Goal: Transaction & Acquisition: Book appointment/travel/reservation

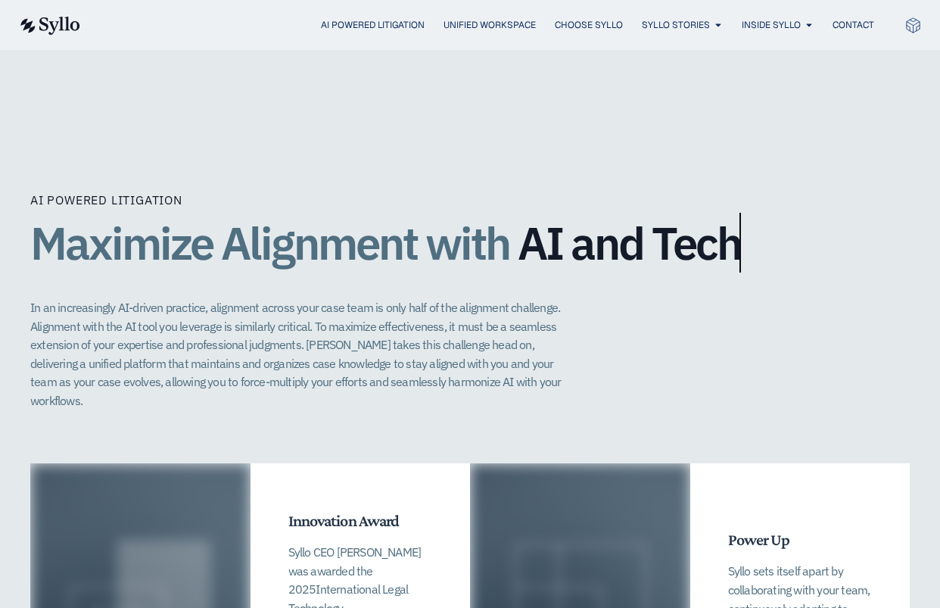
scroll to position [3324, 0]
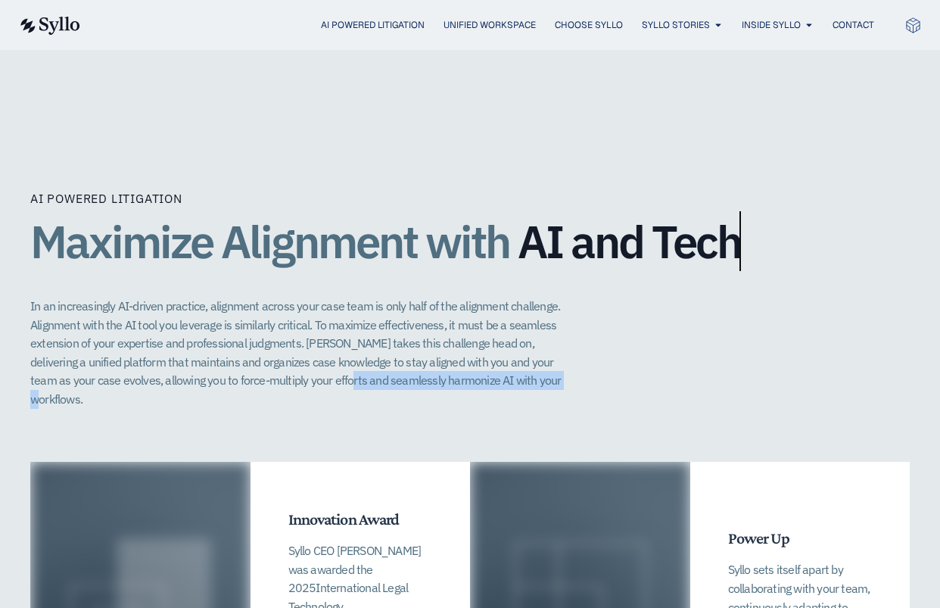
drag, startPoint x: 298, startPoint y: 345, endPoint x: 516, endPoint y: 345, distance: 218.8
click at [516, 345] on p "In an increasingly AI-driven practice, alignment across your case team is only …" at bounding box center [303, 353] width 547 height 112
click at [487, 305] on p "In an increasingly AI-driven practice, alignment across your case team is only …" at bounding box center [303, 353] width 547 height 112
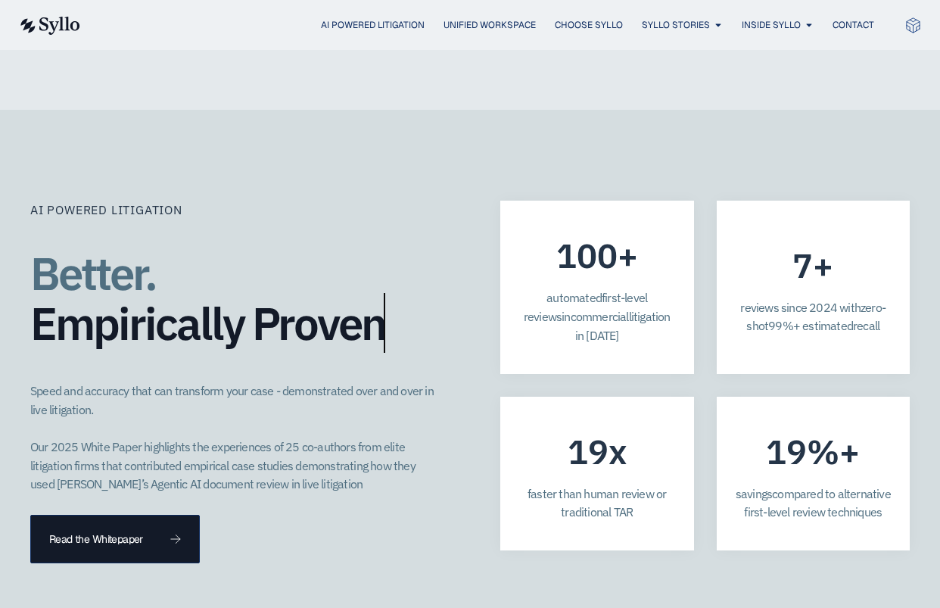
scroll to position [4338, 0]
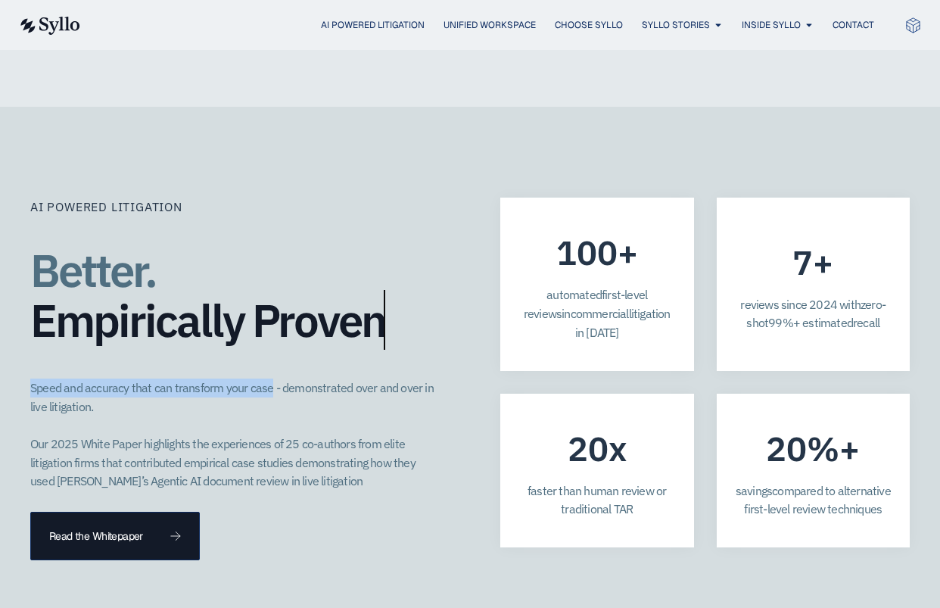
drag, startPoint x: 33, startPoint y: 316, endPoint x: 268, endPoint y: 320, distance: 235.5
click at [268, 379] on p "Speed and accuracy that can transform your case - demonstrated over and over in…" at bounding box center [235, 435] width 410 height 112
copy p "Speed and accuracy that can transform your case"
click at [276, 379] on p "Speed and accuracy that can transform your case - demonstrated over and over in…" at bounding box center [235, 435] width 410 height 112
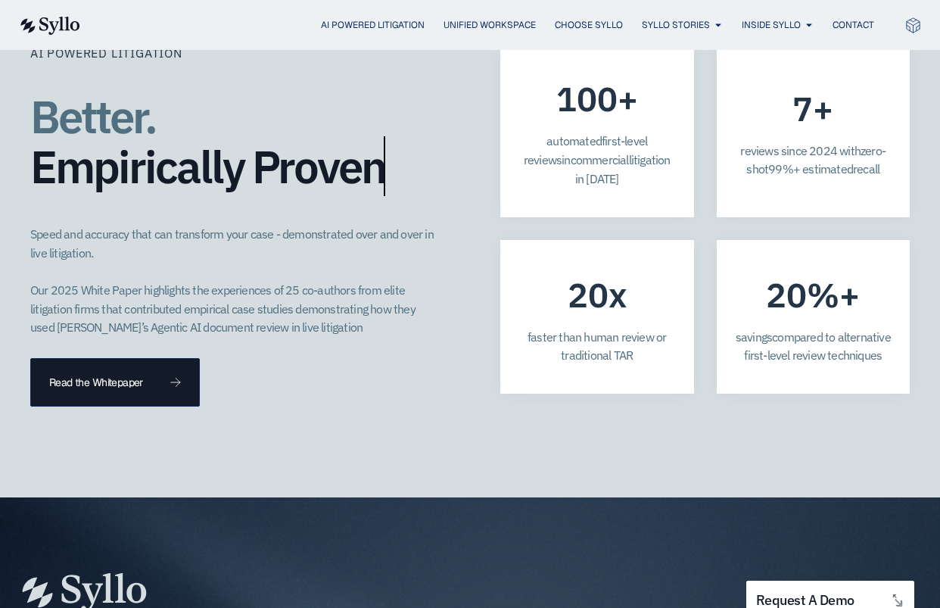
scroll to position [4354, 0]
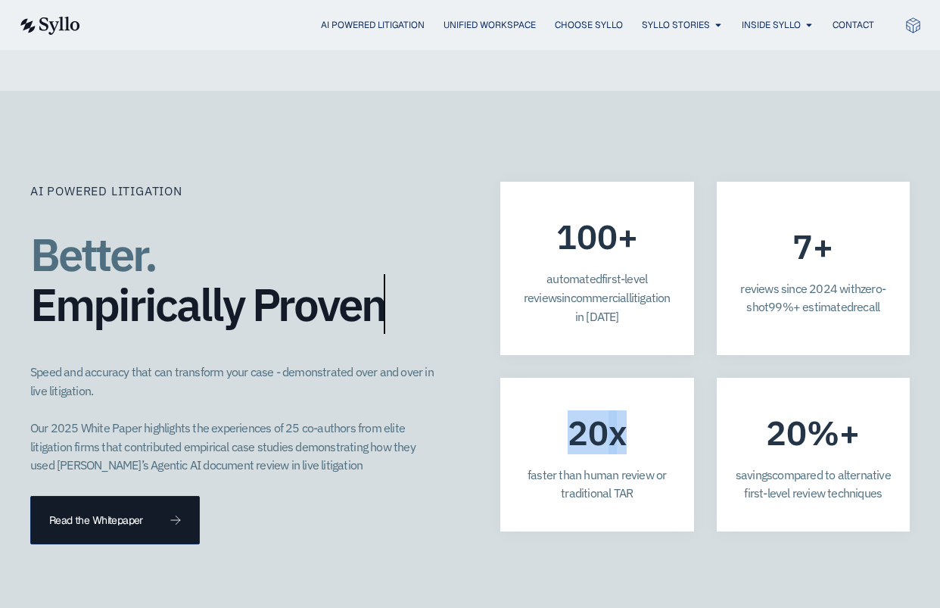
drag, startPoint x: 623, startPoint y: 339, endPoint x: 569, endPoint y: 339, distance: 53.7
click at [569, 423] on div "20 x" at bounding box center [597, 432] width 59 height 18
click at [534, 467] on div "AI Powered Litigation Better. Empirically Proven​ Speed and accuracy that can t…" at bounding box center [470, 363] width 880 height 363
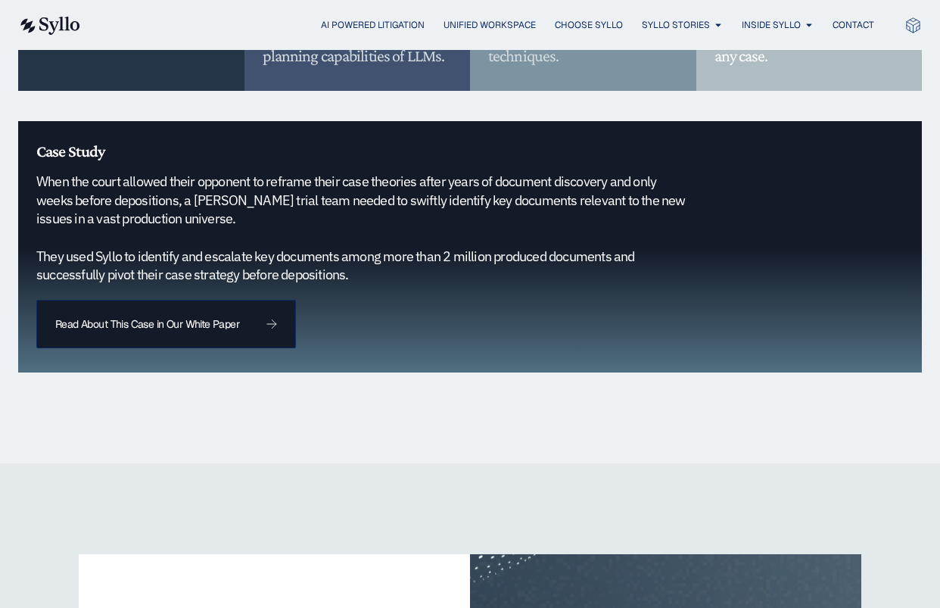
scroll to position [1681, 0]
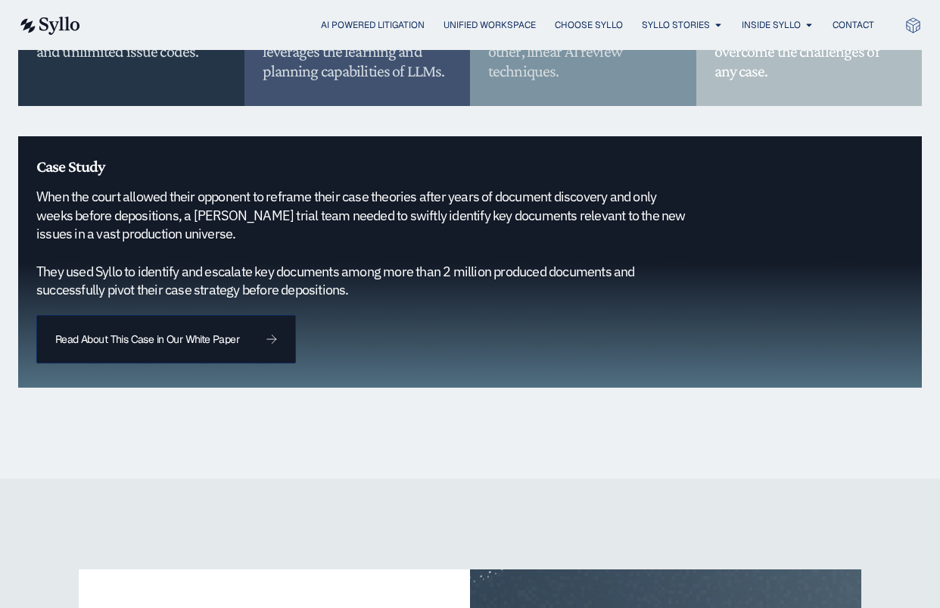
click at [361, 274] on h5 "When the court allowed their opponent to reframe their case theories after year…" at bounding box center [365, 244] width 659 height 112
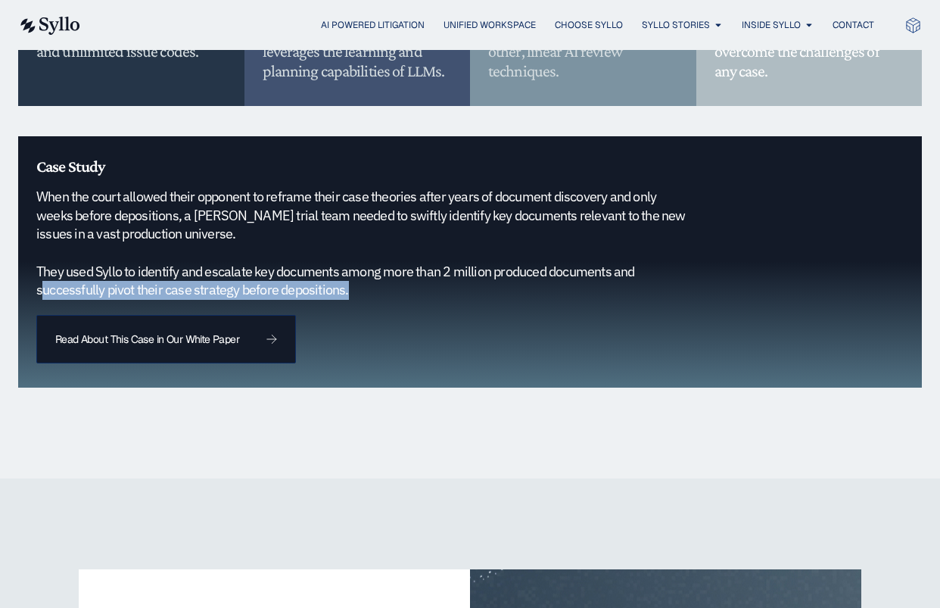
drag, startPoint x: 339, startPoint y: 273, endPoint x: 34, endPoint y: 275, distance: 305.1
click at [34, 275] on div "Case Study When the court allowed their opponent to reframe their case theories…" at bounding box center [470, 261] width 904 height 251
copy h5 "successfully pivot their case strategy before depositions"
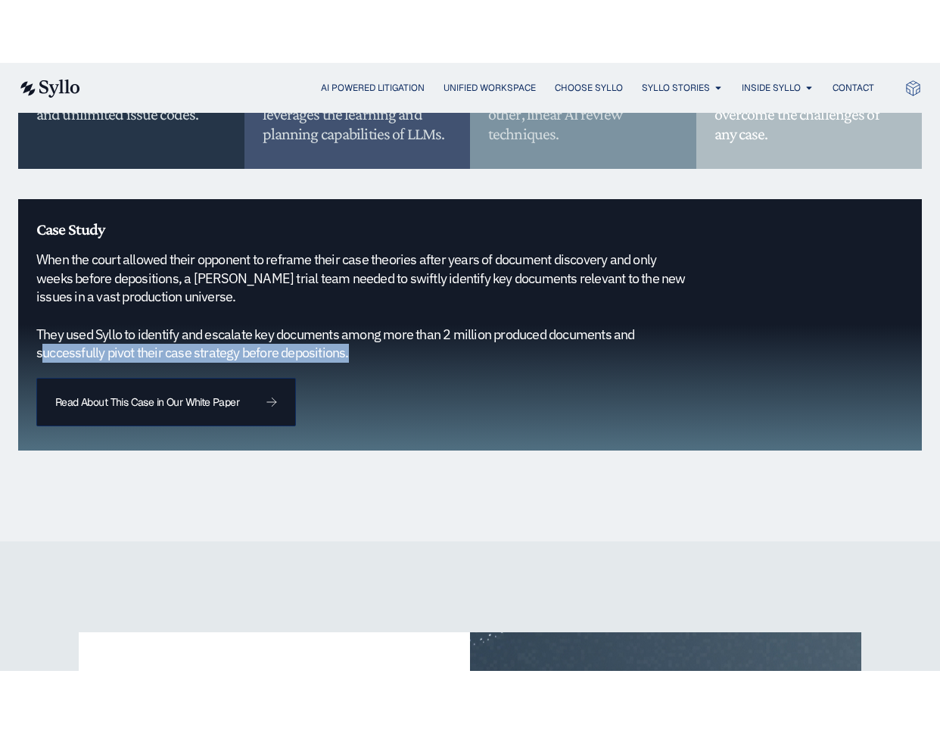
scroll to position [1599, 0]
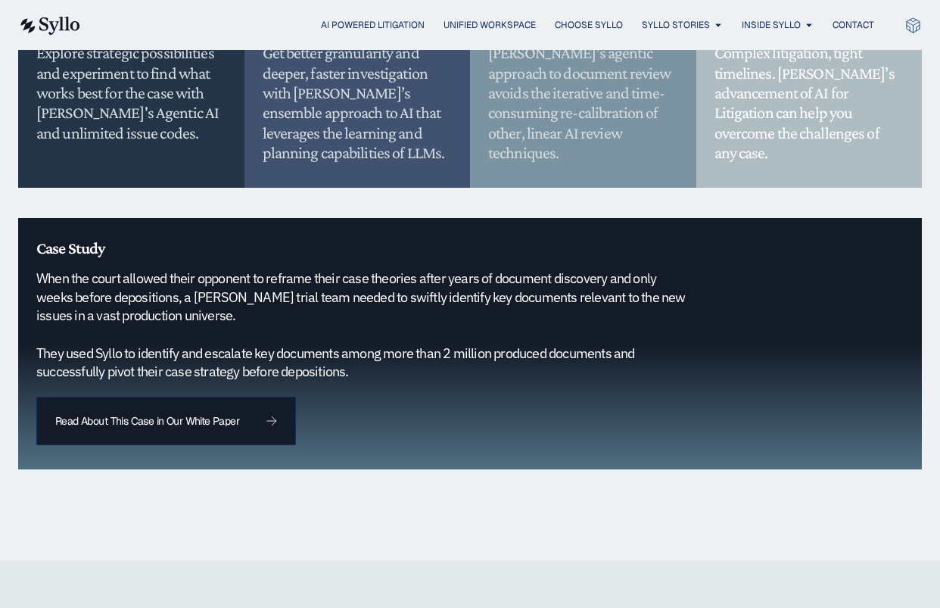
click at [546, 273] on h5 "When the court allowed their opponent to reframe their case theories after year…" at bounding box center [365, 325] width 659 height 112
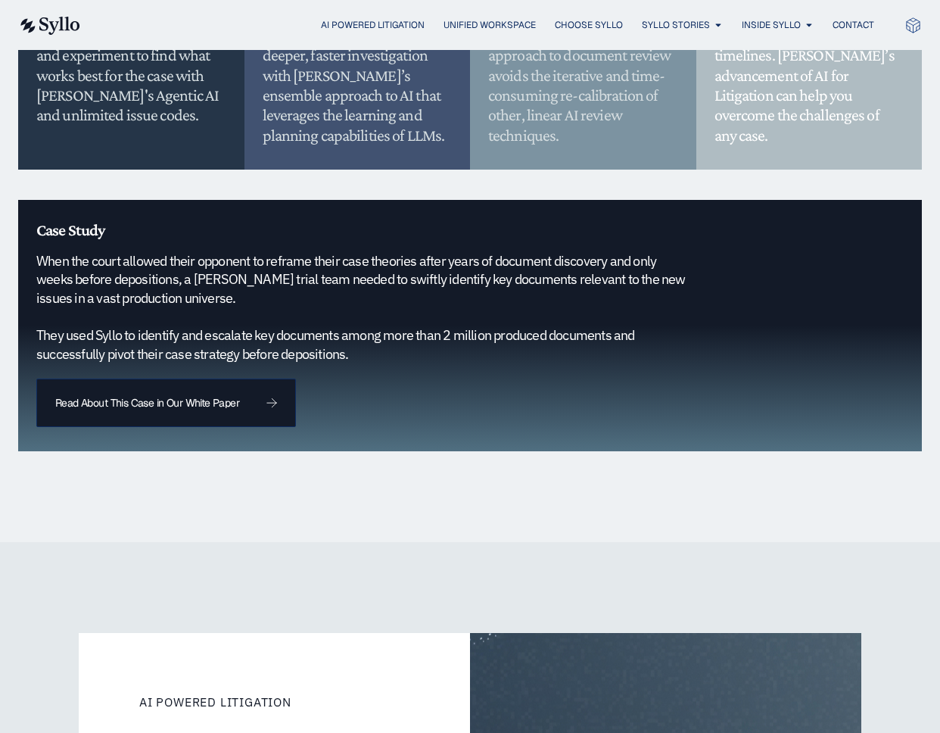
click at [305, 271] on h5 "When the court allowed their opponent to reframe their case theories after year…" at bounding box center [365, 308] width 659 height 112
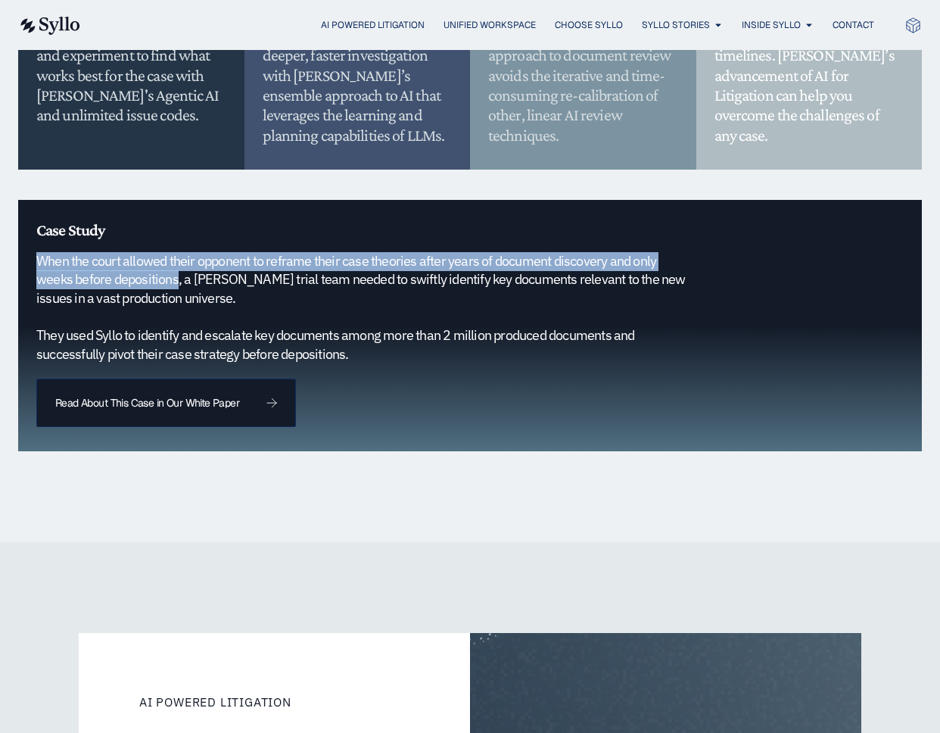
drag, startPoint x: 39, startPoint y: 240, endPoint x: 179, endPoint y: 257, distance: 141.0
click at [179, 257] on h5 "When the court allowed their opponent to reframe their case theories after year…" at bounding box center [365, 308] width 659 height 112
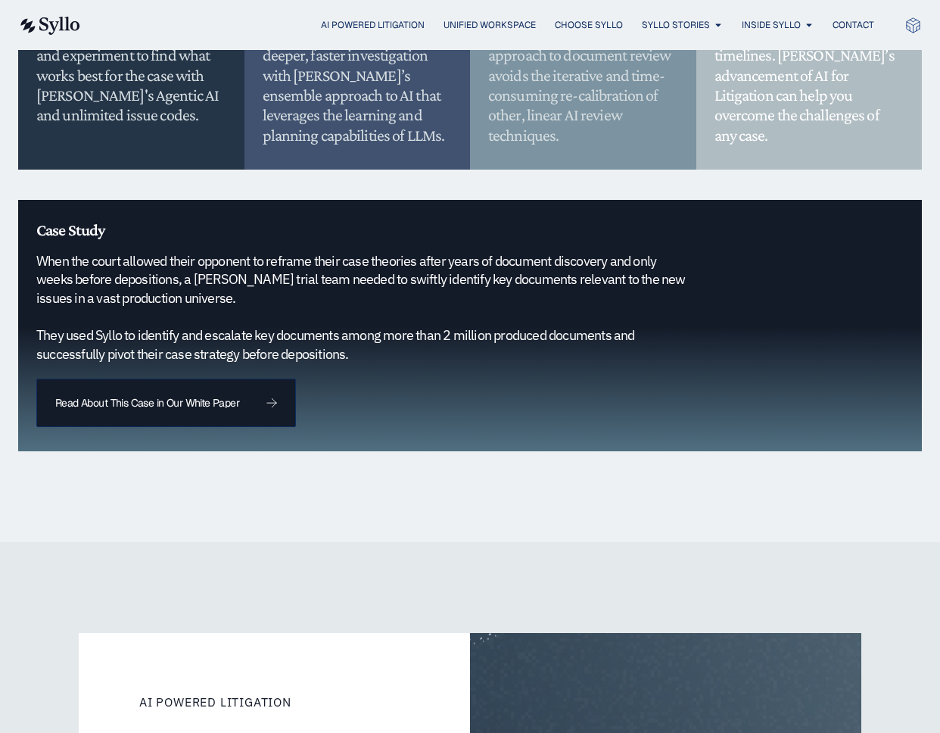
click at [263, 281] on h5 "When the court allowed their opponent to reframe their case theories after year…" at bounding box center [365, 308] width 659 height 112
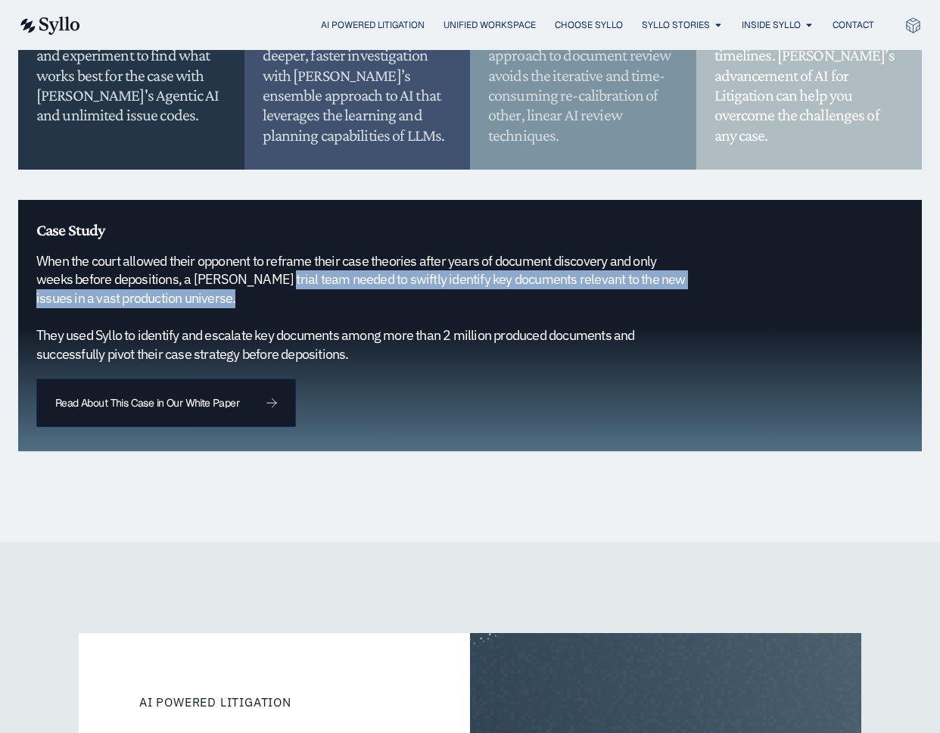
drag, startPoint x: 245, startPoint y: 281, endPoint x: 282, endPoint y: 261, distance: 41.3
click at [282, 261] on h5 "When the court allowed their opponent to reframe their case theories after year…" at bounding box center [365, 308] width 659 height 112
copy h5 "trial team needed to swiftly identify key documents relevant to the new issues …"
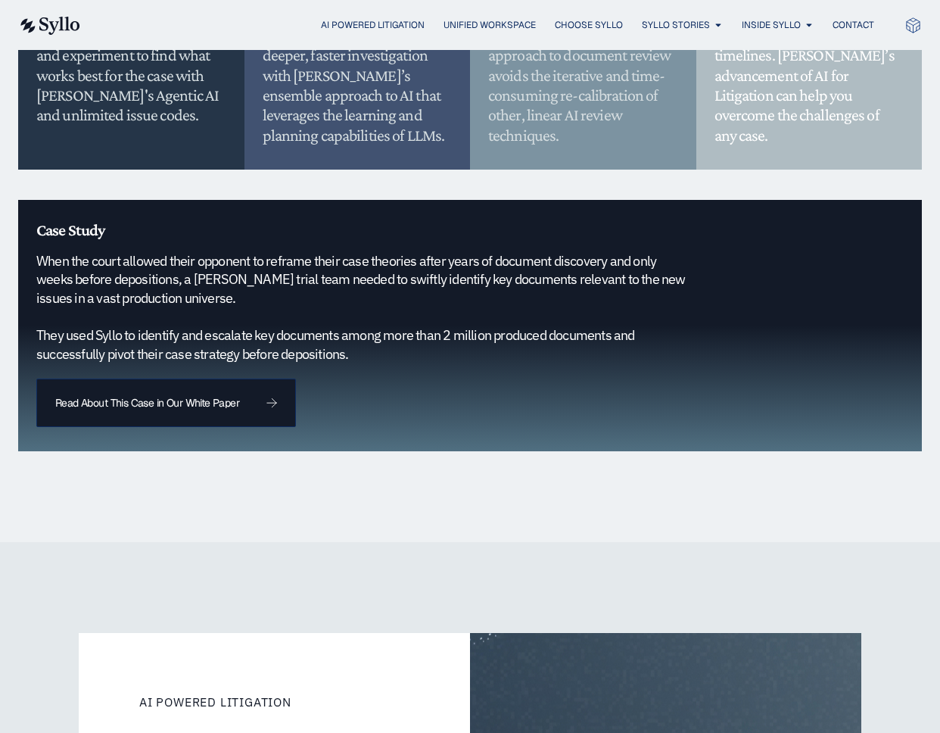
click at [461, 347] on div "Case Study When the court allowed their opponent to reframe their case theories…" at bounding box center [470, 325] width 904 height 251
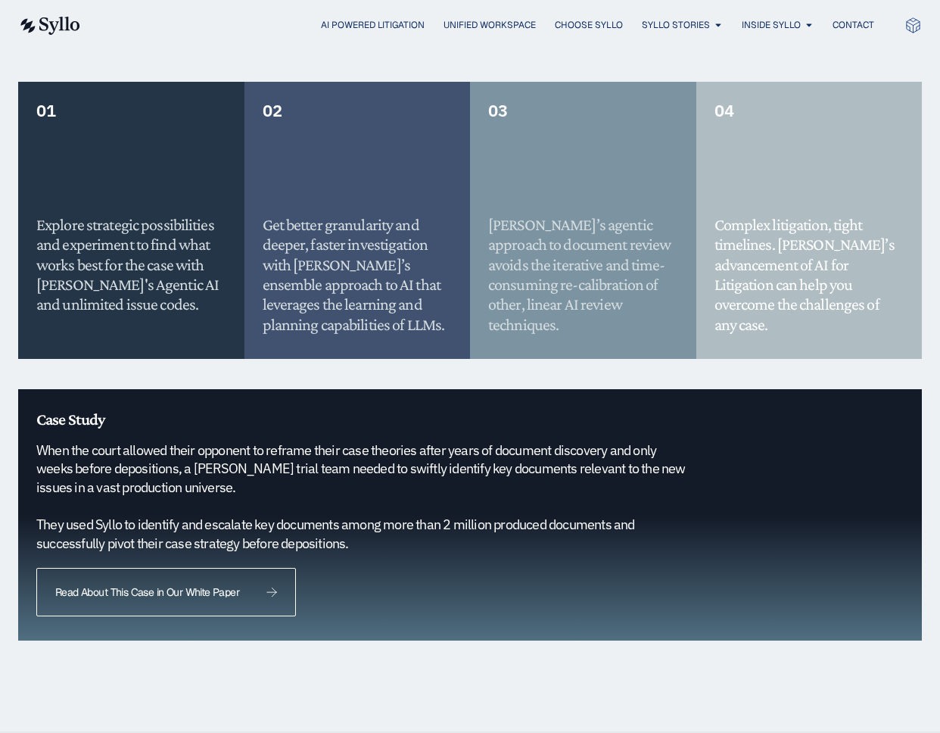
scroll to position [1404, 0]
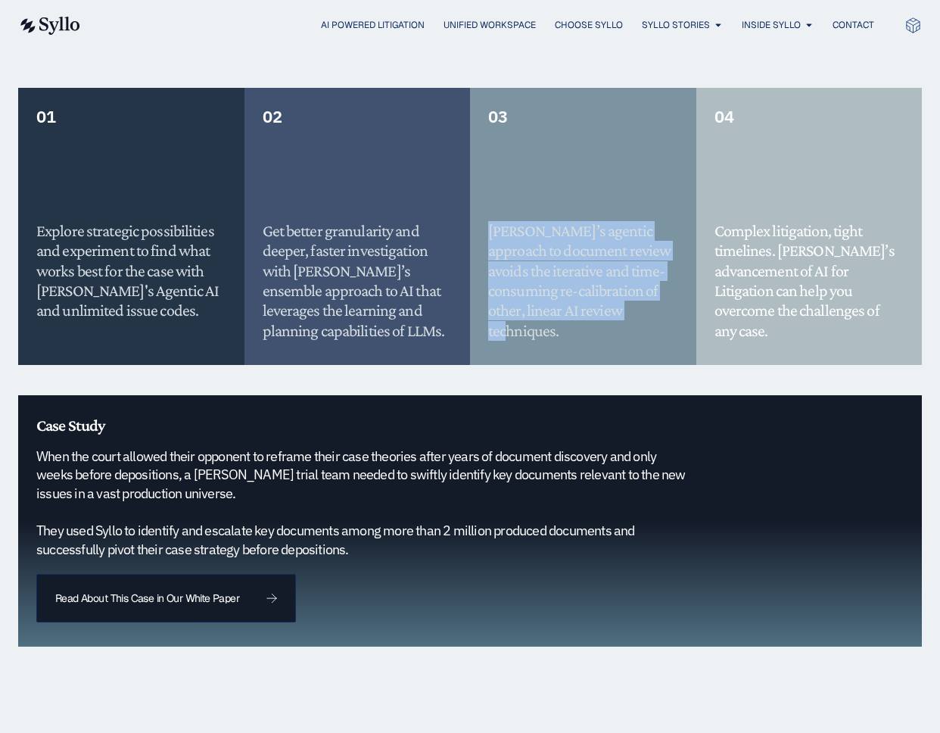
drag, startPoint x: 609, startPoint y: 295, endPoint x: 483, endPoint y: 200, distance: 158.4
click at [483, 200] on div "03 Syllo’s agentic approach to document review avoids the iterative and time-co…" at bounding box center [583, 226] width 226 height 277
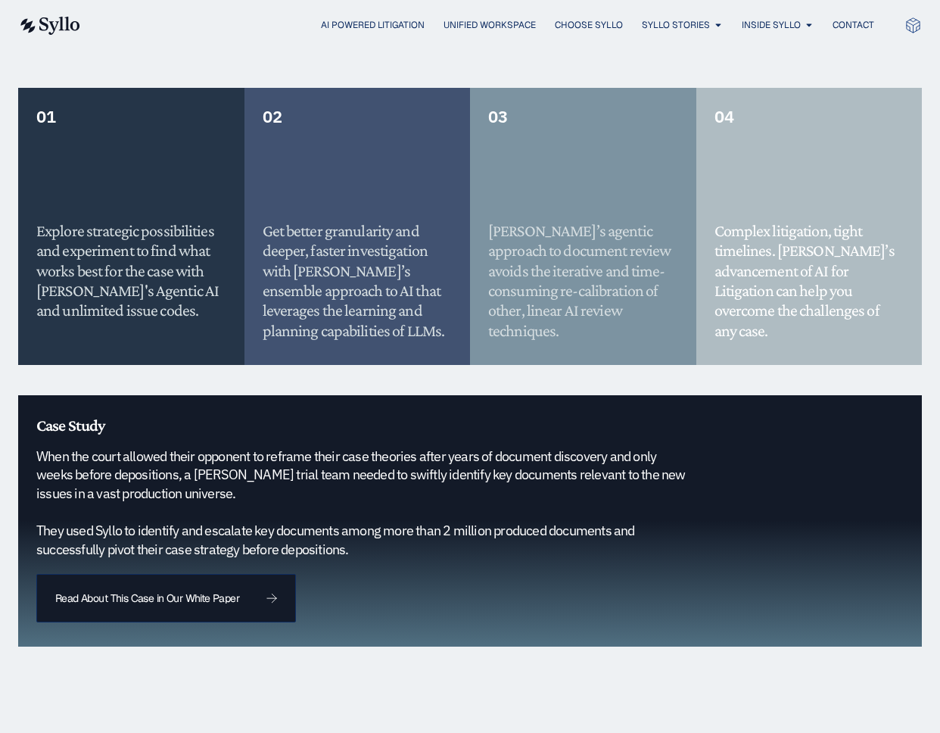
click at [752, 294] on h5 "Complex litigation, tight timelines. [PERSON_NAME]’s advancement of AI for Liti…" at bounding box center [810, 281] width 190 height 120
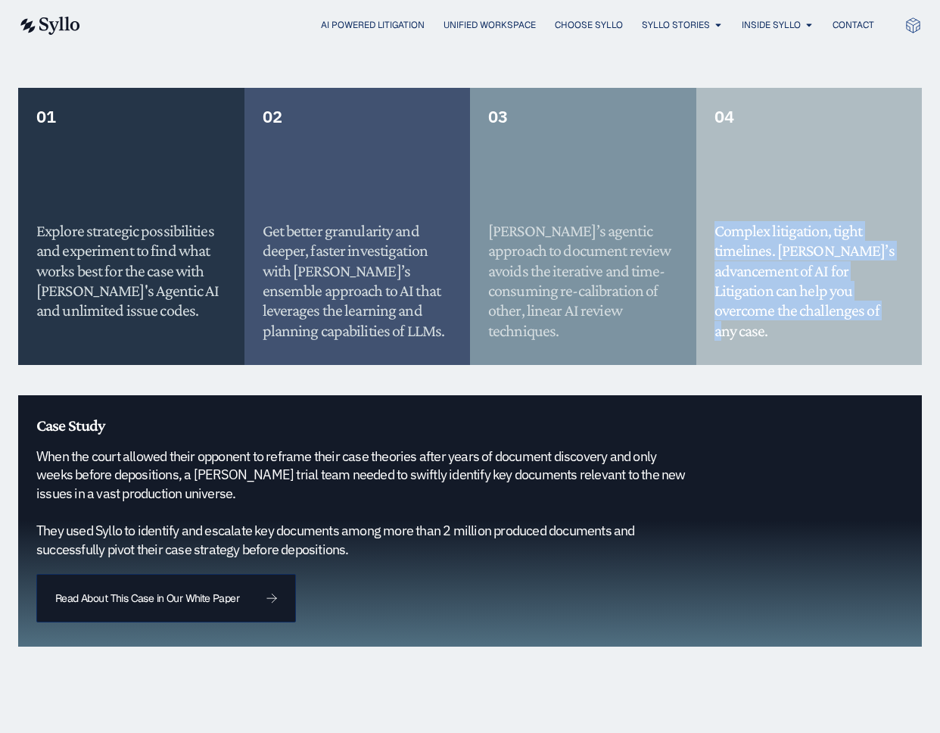
drag, startPoint x: 745, startPoint y: 294, endPoint x: 712, endPoint y: 210, distance: 90.1
click at [712, 210] on div "04 Complex litigation, tight timelines. Syllo’s advancement of AI for Litigatio…" at bounding box center [809, 226] width 226 height 277
copy h5 "Complex litigation, tight timelines. Syllo’s advancement of AI for Litigation c…"
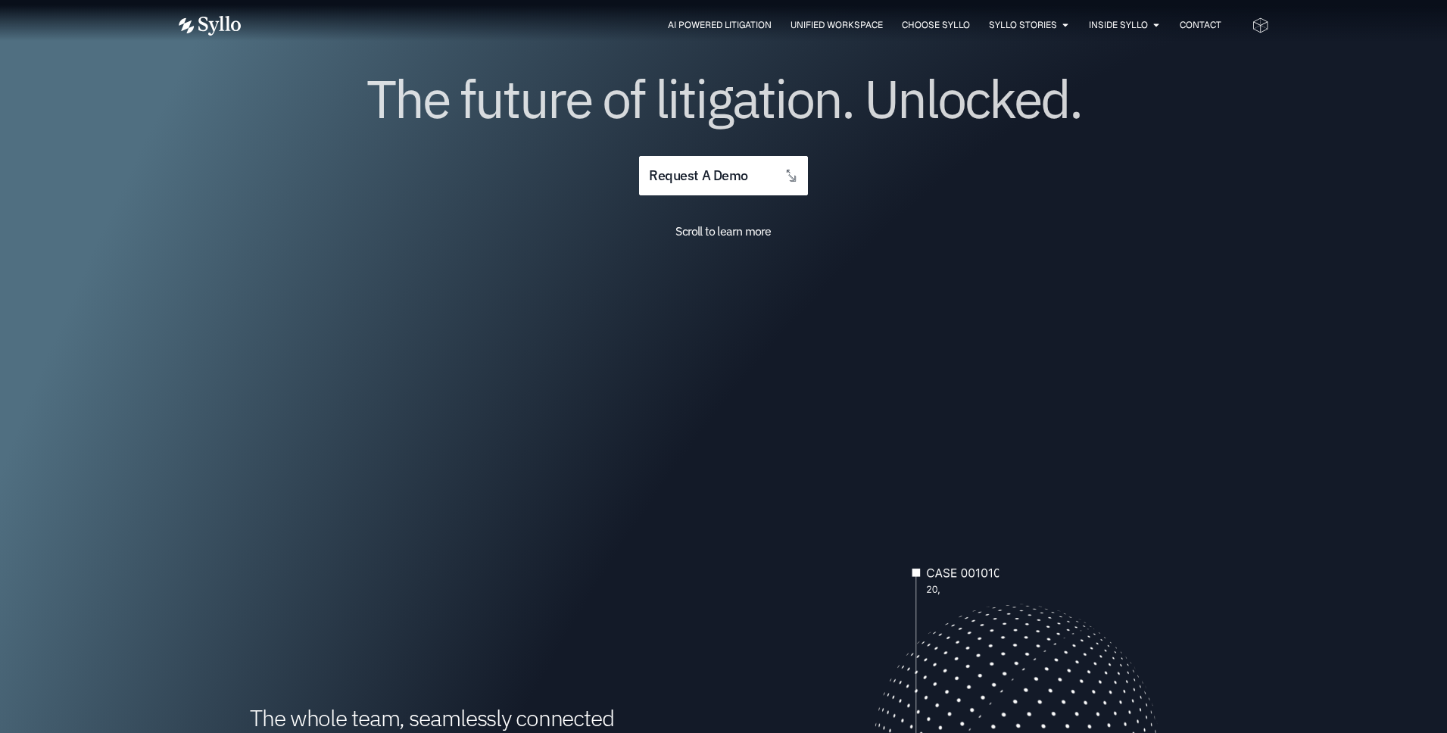
scroll to position [205, 0]
click at [703, 232] on span "Scroll to learn more" at bounding box center [722, 230] width 95 height 15
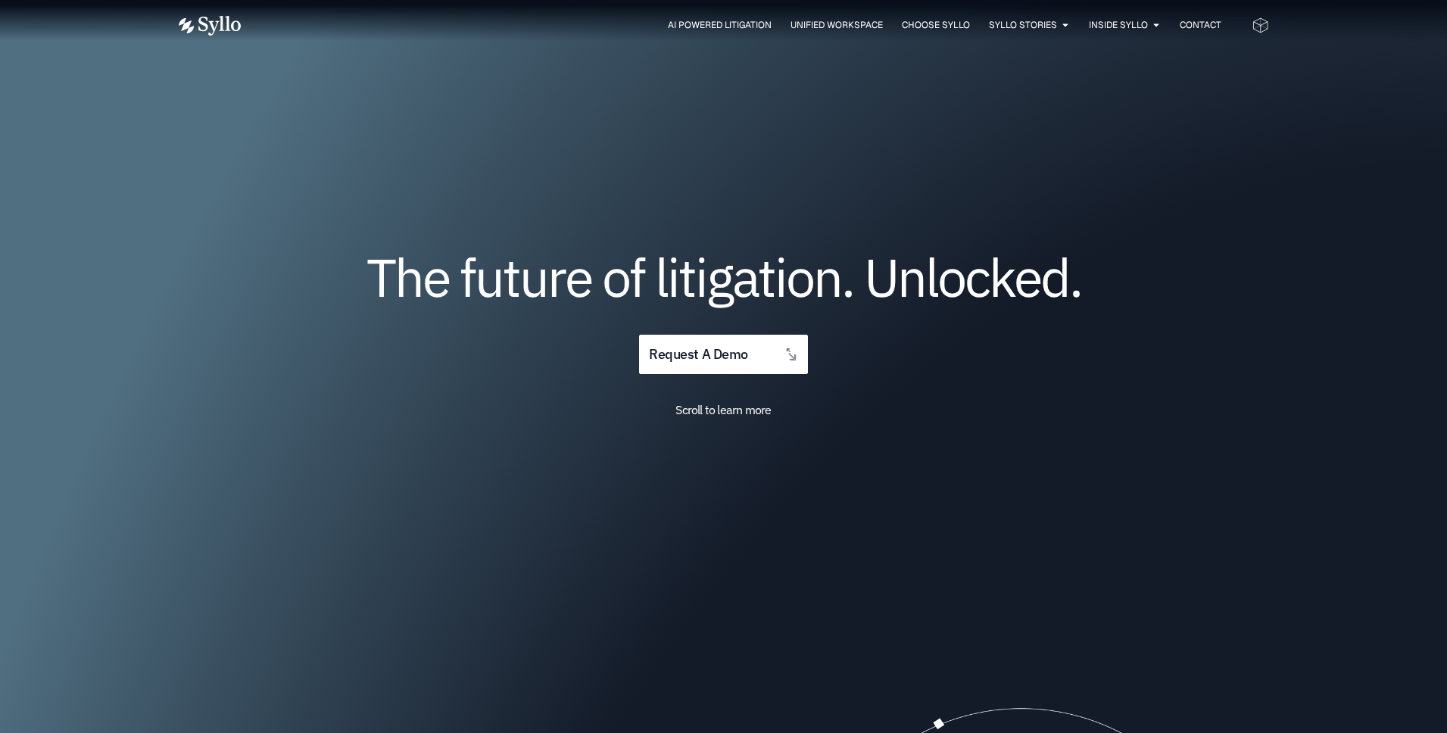
scroll to position [0, 0]
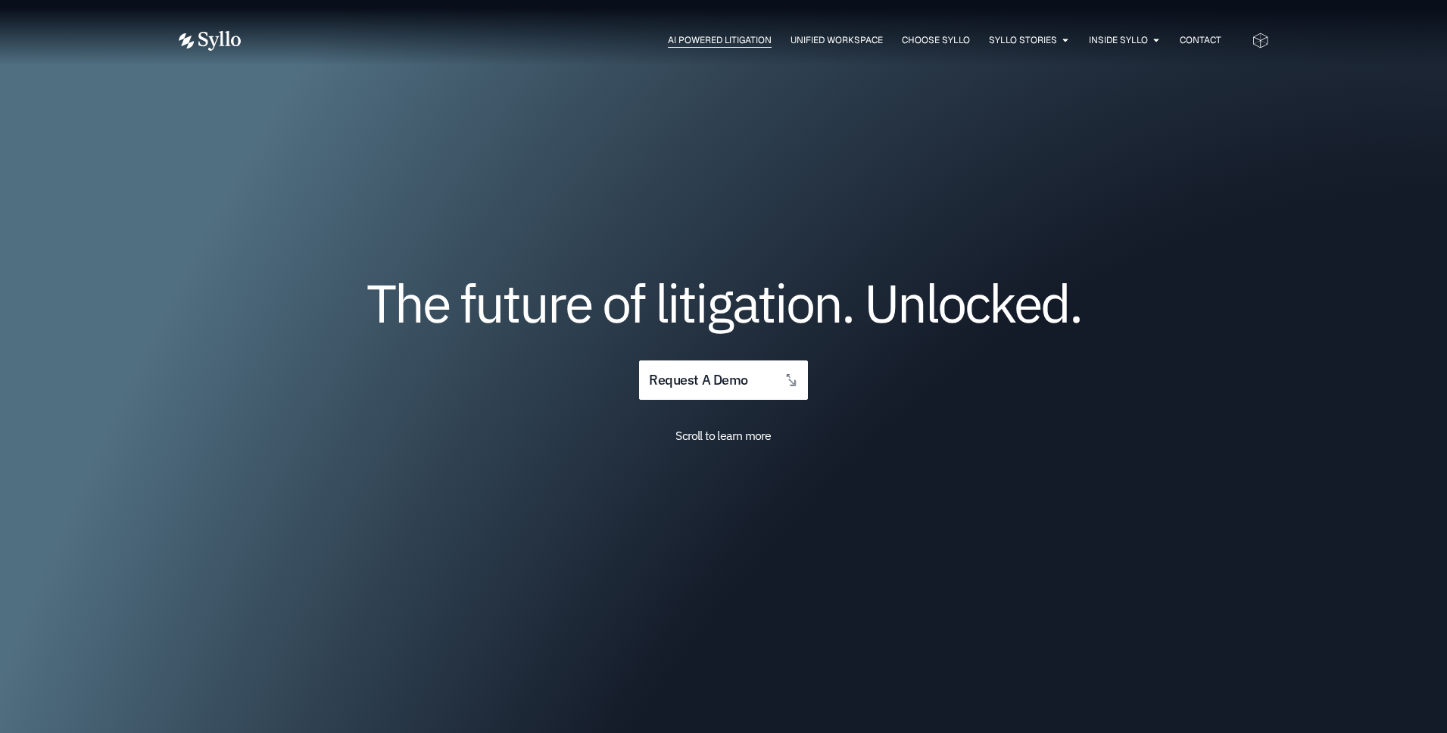
click at [686, 35] on span "AI Powered Litigation" at bounding box center [720, 40] width 104 height 14
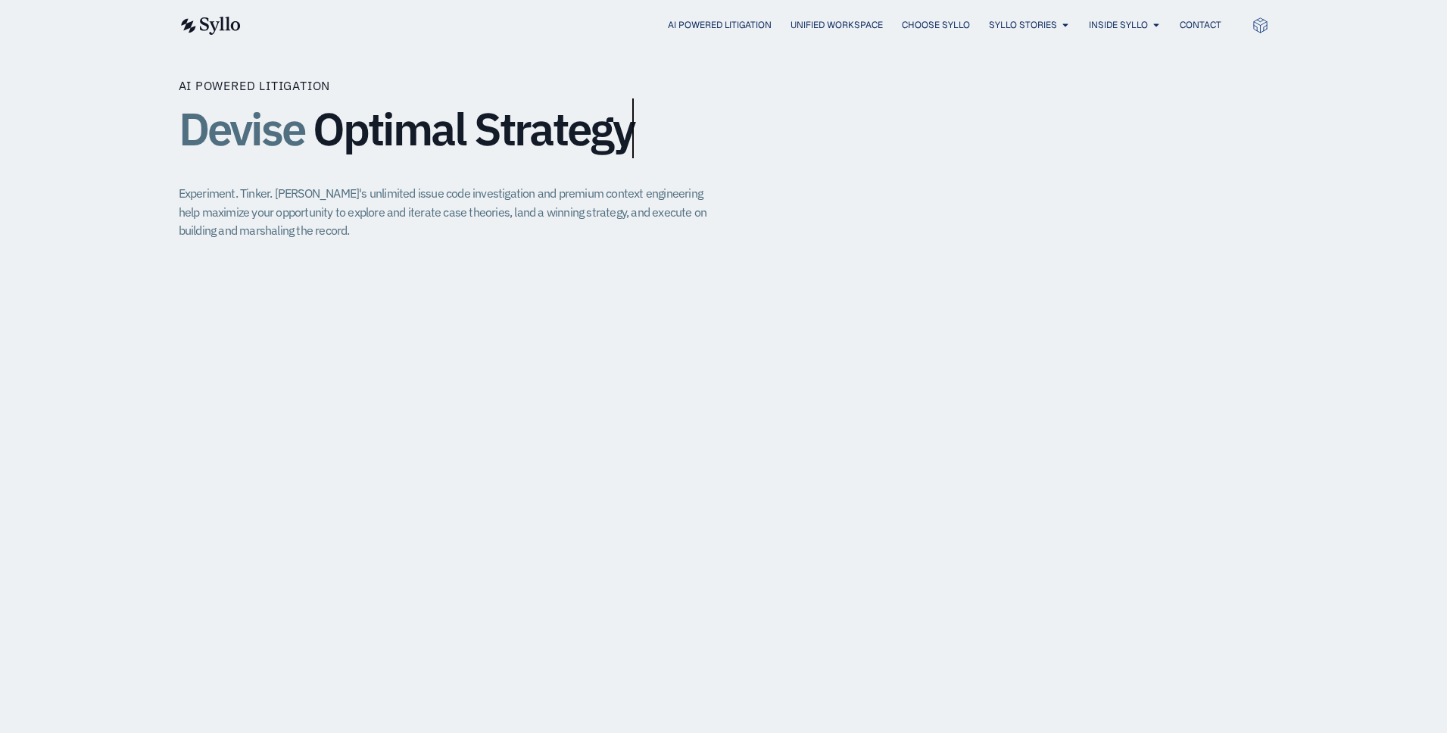
scroll to position [715, 0]
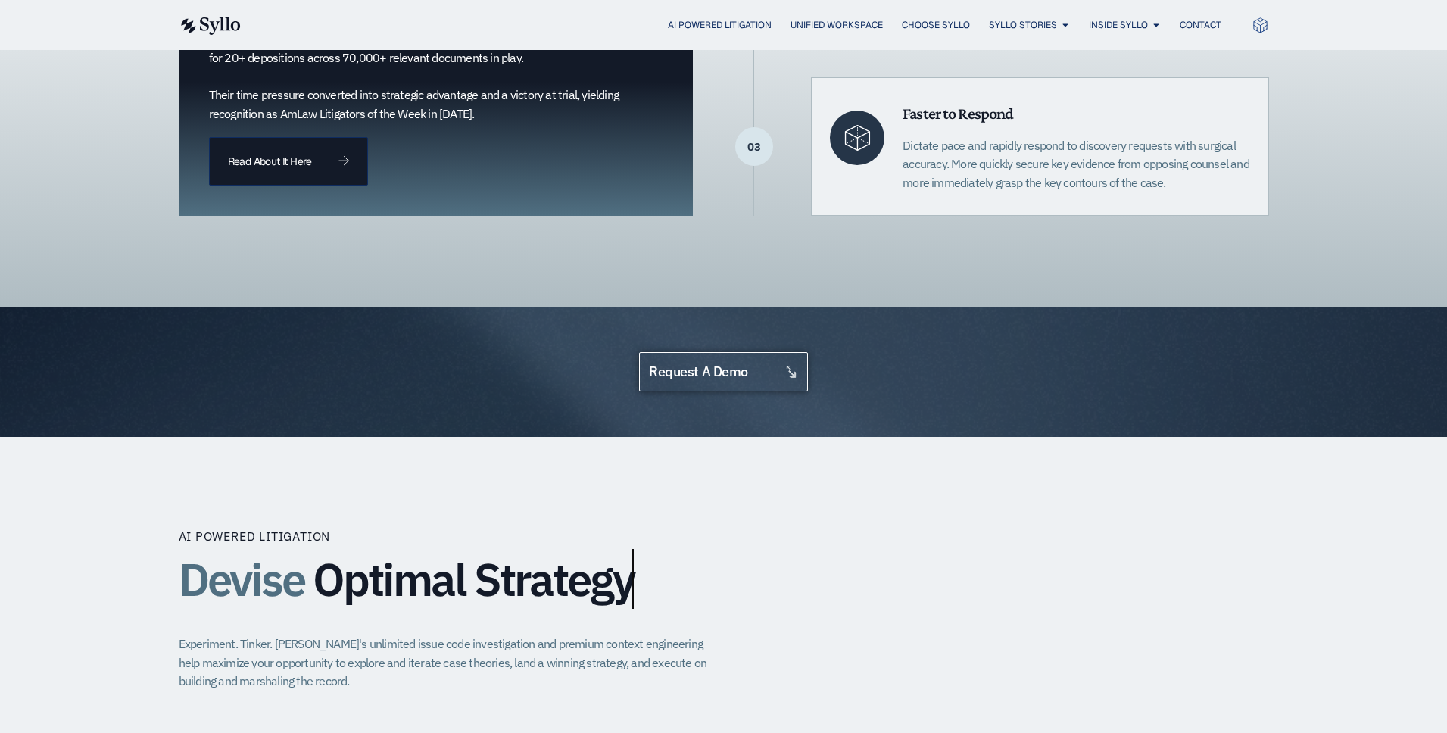
click at [730, 369] on span "request a demo" at bounding box center [698, 372] width 98 height 14
